Goal: Task Accomplishment & Management: Complete application form

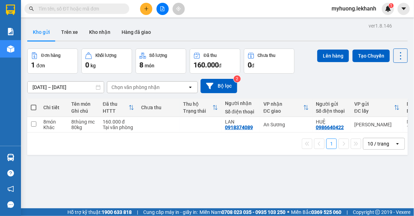
click at [44, 68] on span "đơn" at bounding box center [40, 66] width 9 height 6
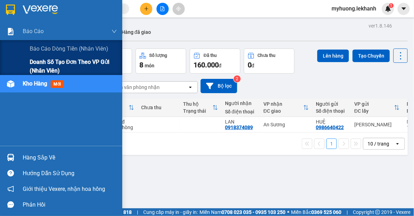
click at [44, 66] on span "Doanh số tạo đơn theo VP gửi (nhân viên)" at bounding box center [73, 66] width 87 height 17
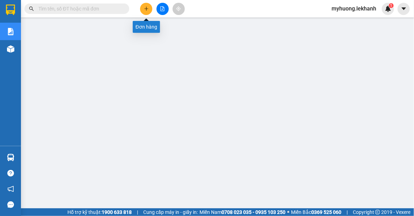
click at [146, 10] on icon "plus" at bounding box center [146, 9] width 0 height 4
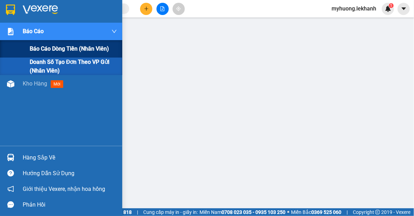
click at [39, 49] on span "Báo cáo dòng tiền (nhân viên)" at bounding box center [69, 48] width 79 height 9
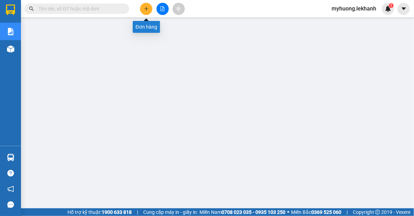
click at [146, 10] on icon "plus" at bounding box center [146, 8] width 5 height 5
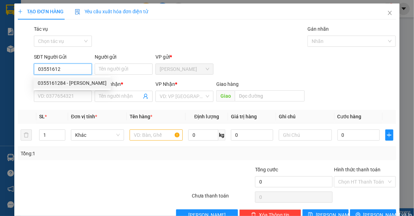
click at [71, 83] on div "0355161284 - [PERSON_NAME]" at bounding box center [72, 83] width 69 height 8
type input "0355161284"
type input "thuỵ"
type input "0902042008"
type input "hương"
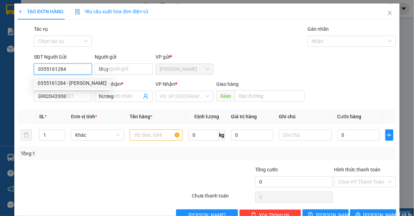
type input "40.000"
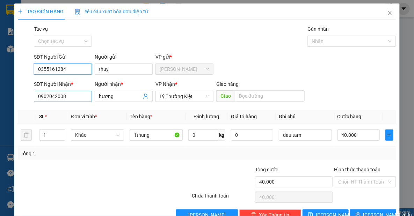
type input "0355161284"
click at [72, 98] on input "0902042008" at bounding box center [63, 96] width 58 height 11
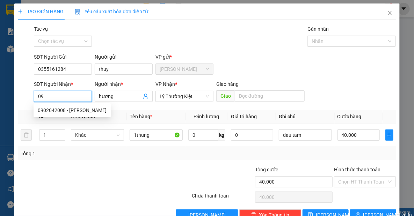
type input "0"
click at [75, 111] on div "0778992688 - [PERSON_NAME]" at bounding box center [72, 111] width 69 height 8
type input "0778992688"
type input "lan"
type input "30.000"
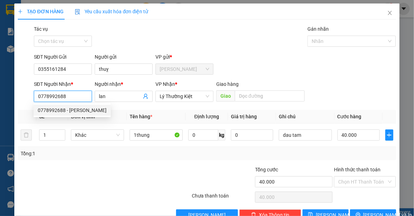
type input "30.000"
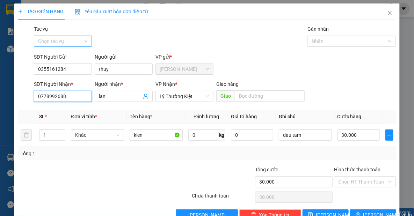
type input "0778992688"
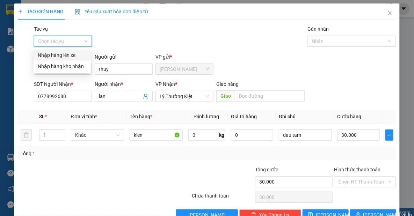
click at [79, 37] on input "Tác vụ" at bounding box center [60, 41] width 45 height 10
click at [72, 55] on div "Nhập hàng lên xe" at bounding box center [62, 55] width 49 height 8
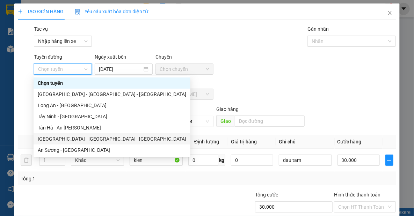
click at [75, 139] on div "[GEOGRAPHIC_DATA] - [GEOGRAPHIC_DATA] - [GEOGRAPHIC_DATA]" at bounding box center [112, 139] width 148 height 8
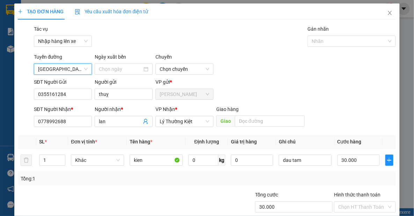
type input "[DATE]"
click at [203, 72] on span "02:00 - 50H-637.01" at bounding box center [185, 69] width 50 height 10
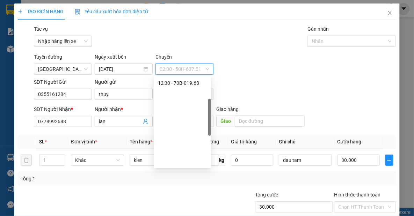
scroll to position [72, 0]
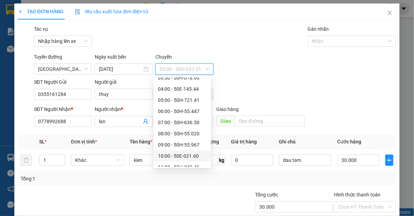
click at [187, 157] on div "10:00 - 50E-021.60" at bounding box center [182, 156] width 49 height 8
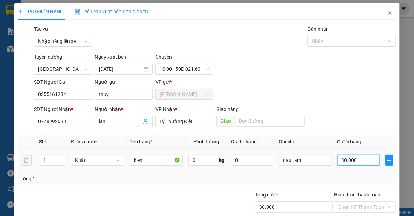
click at [352, 162] on input "30.000" at bounding box center [358, 160] width 42 height 11
type input "4"
type input "40"
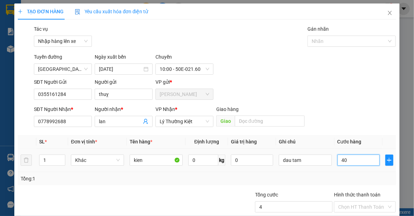
type input "40"
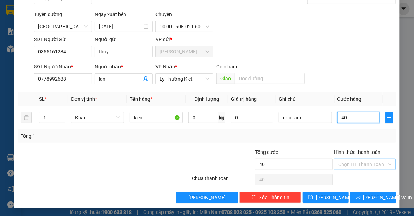
type input "40"
type input "40.000"
click at [355, 167] on input "Hình thức thanh toán" at bounding box center [362, 164] width 49 height 10
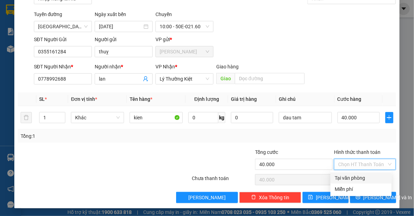
click at [355, 176] on div "Tại văn phòng" at bounding box center [361, 178] width 53 height 8
type input "0"
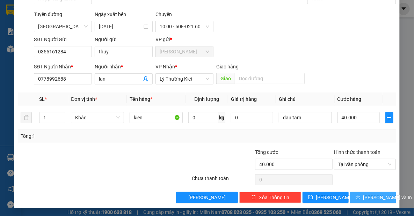
click at [363, 196] on span "[PERSON_NAME] và In" at bounding box center [387, 198] width 49 height 8
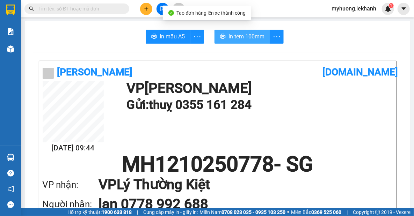
click at [228, 37] on span "In tem 100mm" at bounding box center [246, 36] width 36 height 9
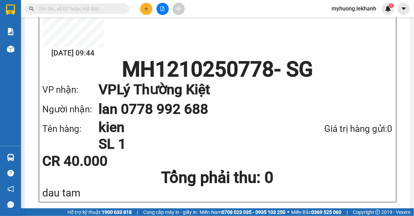
scroll to position [190, 0]
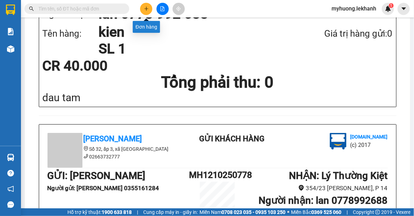
click at [145, 5] on button at bounding box center [146, 9] width 12 height 12
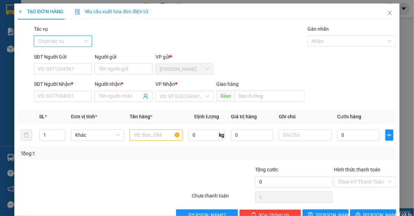
click at [81, 39] on input "Tác vụ" at bounding box center [60, 41] width 45 height 10
click at [77, 57] on div "Nhập hàng lên xe" at bounding box center [62, 55] width 49 height 8
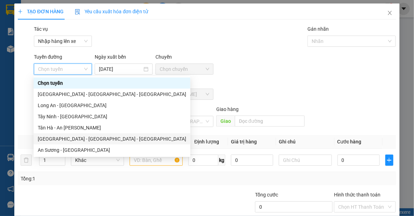
click at [78, 138] on div "[GEOGRAPHIC_DATA] - [GEOGRAPHIC_DATA] - [GEOGRAPHIC_DATA]" at bounding box center [112, 139] width 148 height 8
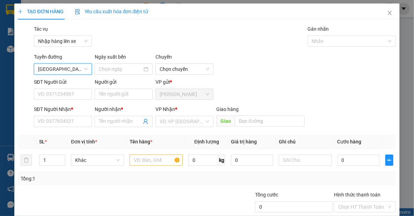
type input "[DATE]"
click at [187, 122] on input "search" at bounding box center [182, 121] width 45 height 10
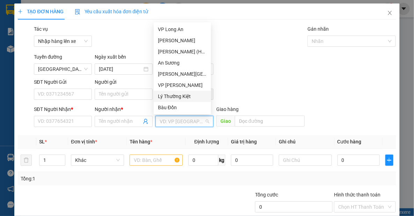
click at [182, 96] on div "Lý Thường Kiệt" at bounding box center [182, 97] width 49 height 8
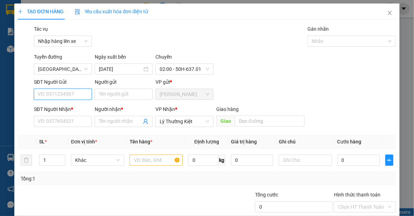
click at [78, 94] on input "SĐT Người Gửi" at bounding box center [63, 94] width 58 height 11
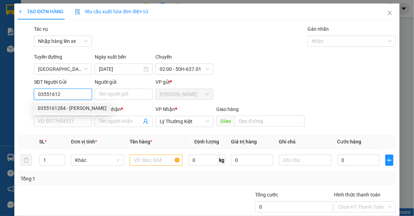
click at [72, 109] on div "0355161284 - [PERSON_NAME]" at bounding box center [72, 108] width 69 height 8
type input "0355161284"
type input "thuỵ"
type input "40.000"
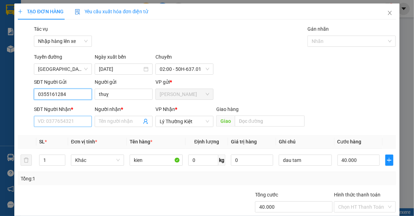
type input "0355161284"
click at [76, 123] on input "SĐT Người Nhận *" at bounding box center [63, 121] width 58 height 11
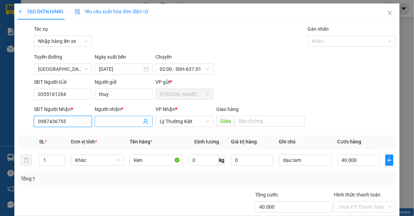
type input "0987436755"
click at [96, 119] on span at bounding box center [124, 121] width 58 height 11
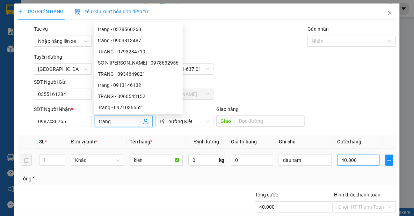
type input "trang"
click at [352, 159] on input "40.000" at bounding box center [358, 160] width 42 height 11
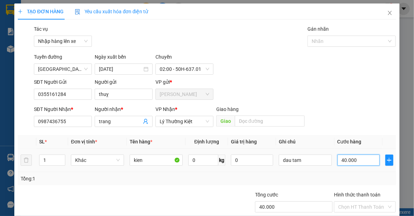
type input "3"
type input "30"
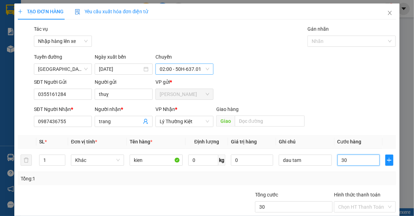
click at [205, 70] on span "02:00 - 50H-637.01" at bounding box center [185, 69] width 50 height 10
type input "30"
type input "30.000"
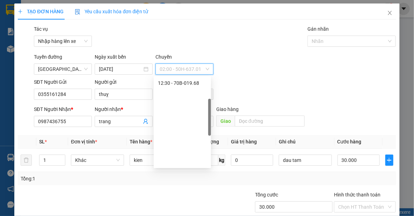
scroll to position [72, 0]
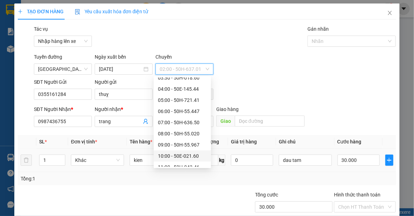
click at [189, 154] on div "10:00 - 50E-021.60" at bounding box center [182, 156] width 49 height 8
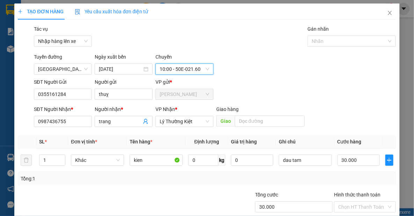
scroll to position [43, 0]
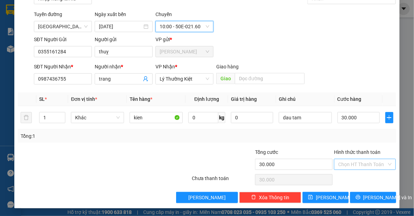
click at [346, 165] on input "Hình thức thanh toán" at bounding box center [362, 164] width 49 height 10
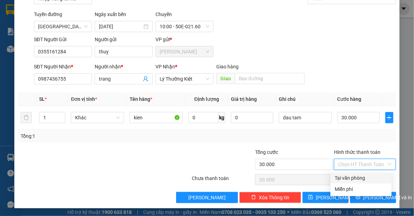
click at [353, 177] on div "Tại văn phòng" at bounding box center [361, 178] width 53 height 8
type input "0"
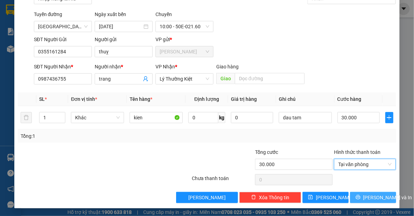
click at [358, 196] on icon "printer" at bounding box center [358, 197] width 5 height 5
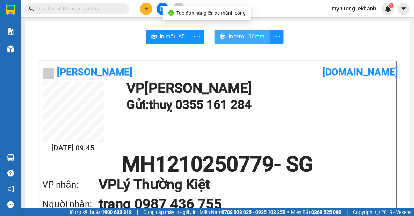
click at [243, 38] on span "In tem 100mm" at bounding box center [246, 36] width 36 height 9
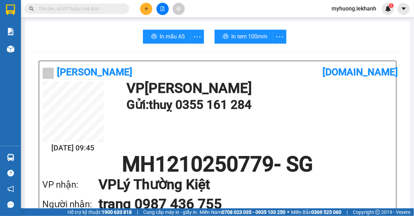
scroll to position [95, 0]
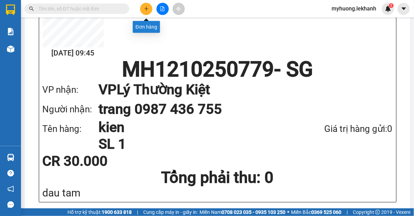
click at [145, 7] on icon "plus" at bounding box center [146, 8] width 5 height 5
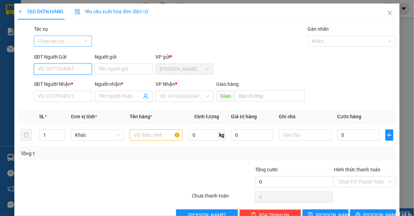
click at [88, 42] on div "Chọn tác vụ" at bounding box center [63, 41] width 58 height 11
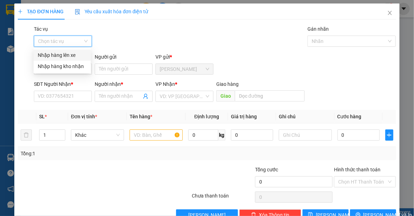
click at [73, 55] on div "Nhập hàng lên xe" at bounding box center [62, 55] width 49 height 8
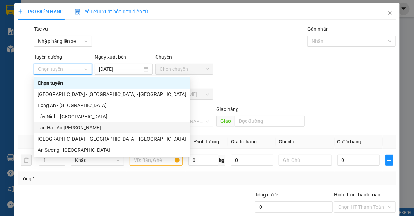
click at [73, 129] on div "Tân Hà - An [PERSON_NAME]" at bounding box center [112, 128] width 148 height 8
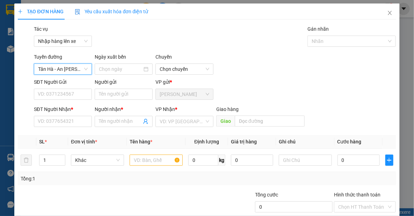
type input "[DATE]"
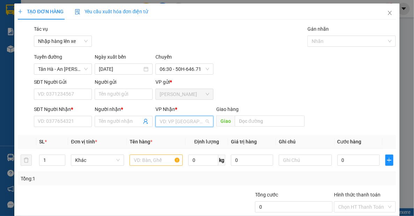
click at [185, 122] on input "search" at bounding box center [182, 121] width 45 height 10
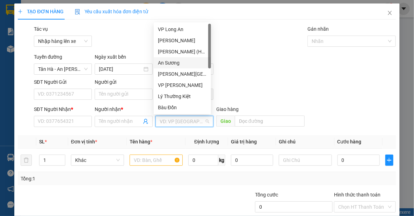
click at [175, 62] on div "An Sương" at bounding box center [182, 63] width 49 height 8
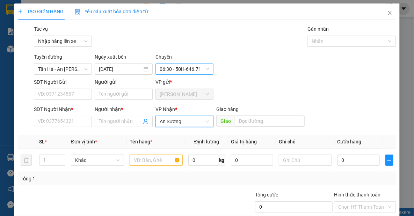
click at [206, 70] on span "06:30 - 50H-646.71" at bounding box center [185, 69] width 50 height 10
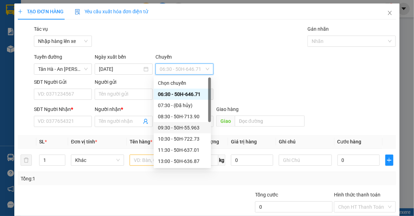
scroll to position [44, 0]
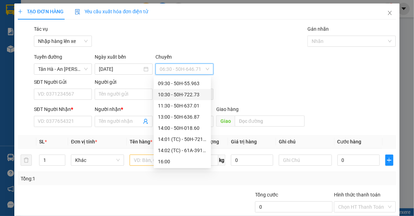
click at [189, 94] on div "10:30 - 50H-722.73" at bounding box center [182, 95] width 49 height 8
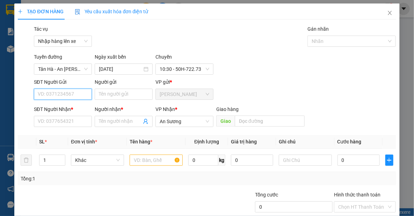
click at [83, 96] on input "SĐT Người Gửi" at bounding box center [63, 94] width 58 height 11
click at [78, 110] on div "0986640422 - HUỆ" at bounding box center [62, 108] width 49 height 8
type input "0986640422"
type input "HUỆ"
type input "160.000"
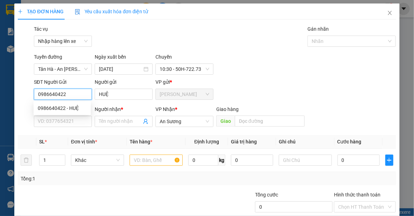
type input "160.000"
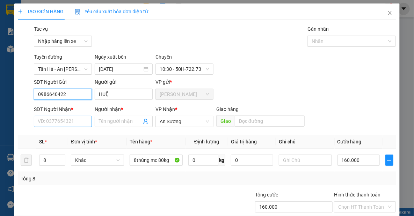
type input "0986640422"
click at [81, 124] on input "SĐT Người Nhận *" at bounding box center [63, 121] width 58 height 11
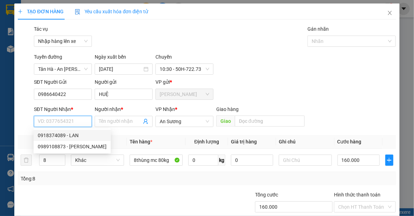
click at [75, 136] on div "0918374089 - LAN" at bounding box center [72, 136] width 69 height 8
type input "0918374089"
type input "LAN"
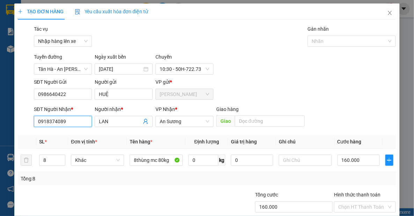
scroll to position [43, 0]
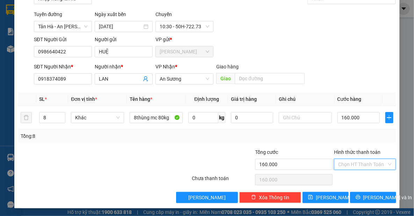
click at [342, 164] on input "Hình thức thanh toán" at bounding box center [362, 164] width 49 height 10
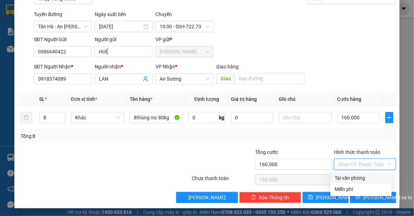
click at [343, 178] on div "Tại văn phòng" at bounding box center [361, 178] width 53 height 8
type input "0"
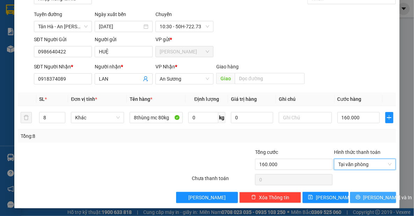
click at [361, 194] on button "[PERSON_NAME] và In" at bounding box center [373, 197] width 46 height 11
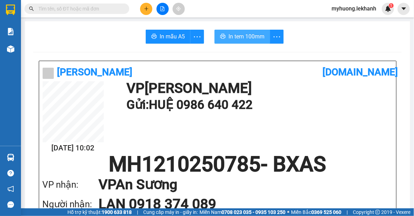
click at [230, 35] on span "In tem 100mm" at bounding box center [246, 36] width 36 height 9
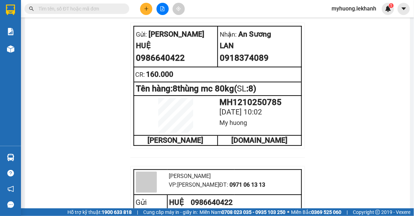
scroll to position [286, 0]
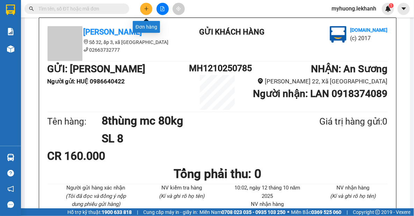
click at [145, 8] on icon "plus" at bounding box center [146, 8] width 5 height 5
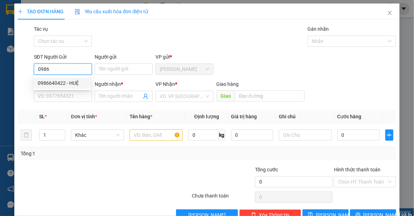
click at [64, 80] on div "0986640422 - HUỆ" at bounding box center [62, 83] width 49 height 8
type input "0986640422"
type input "HUỆ"
type input "0918374089"
type input "LAN"
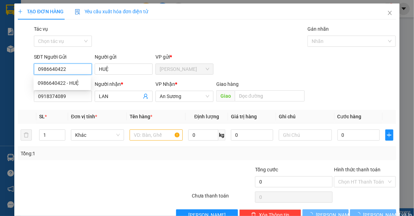
type input "160.000"
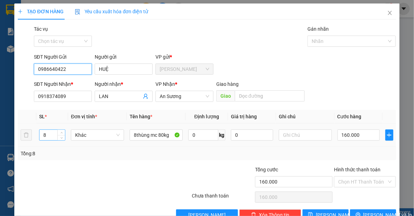
type input "0986640422"
click at [52, 139] on input "8" at bounding box center [52, 135] width 26 height 10
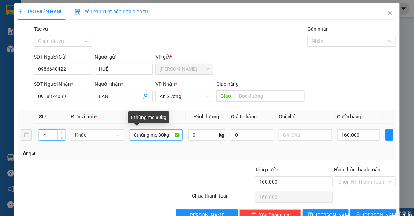
type input "4"
click at [134, 136] on input "8thùng mc 80kg" at bounding box center [156, 135] width 53 height 11
click at [159, 137] on input "4thùng mc 80kg" at bounding box center [156, 135] width 53 height 11
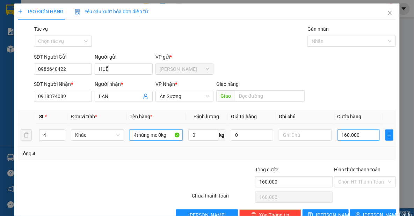
type input "4thùng mc 0kg"
click at [363, 138] on input "160.000" at bounding box center [358, 135] width 42 height 11
type input "8"
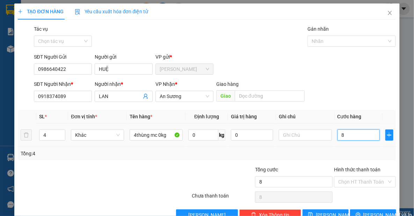
type input "80"
type input "80.000"
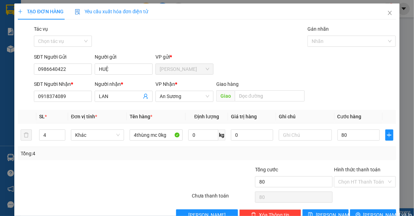
type input "80.000"
click at [284, 157] on div "Tổng: 4" at bounding box center [207, 154] width 372 height 8
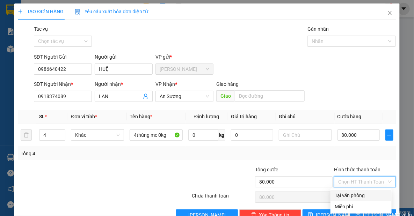
click at [353, 182] on input "Hình thức thanh toán" at bounding box center [362, 182] width 49 height 10
click at [352, 195] on div "Tại văn phòng" at bounding box center [361, 196] width 53 height 8
type input "0"
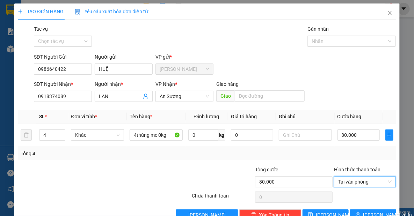
scroll to position [17, 0]
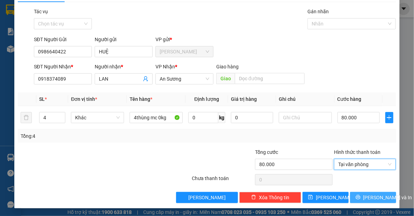
click at [377, 199] on span "[PERSON_NAME] và In" at bounding box center [387, 198] width 49 height 8
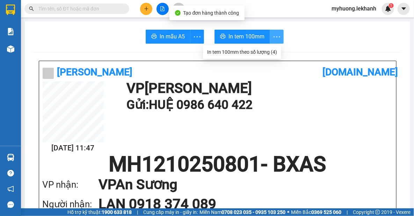
click at [272, 36] on icon "more" at bounding box center [276, 36] width 9 height 9
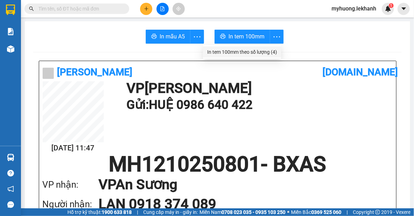
click at [275, 54] on div "In tem 100mm theo số lượng (4)" at bounding box center [242, 52] width 70 height 8
